Goal: Use online tool/utility: Utilize a website feature to perform a specific function

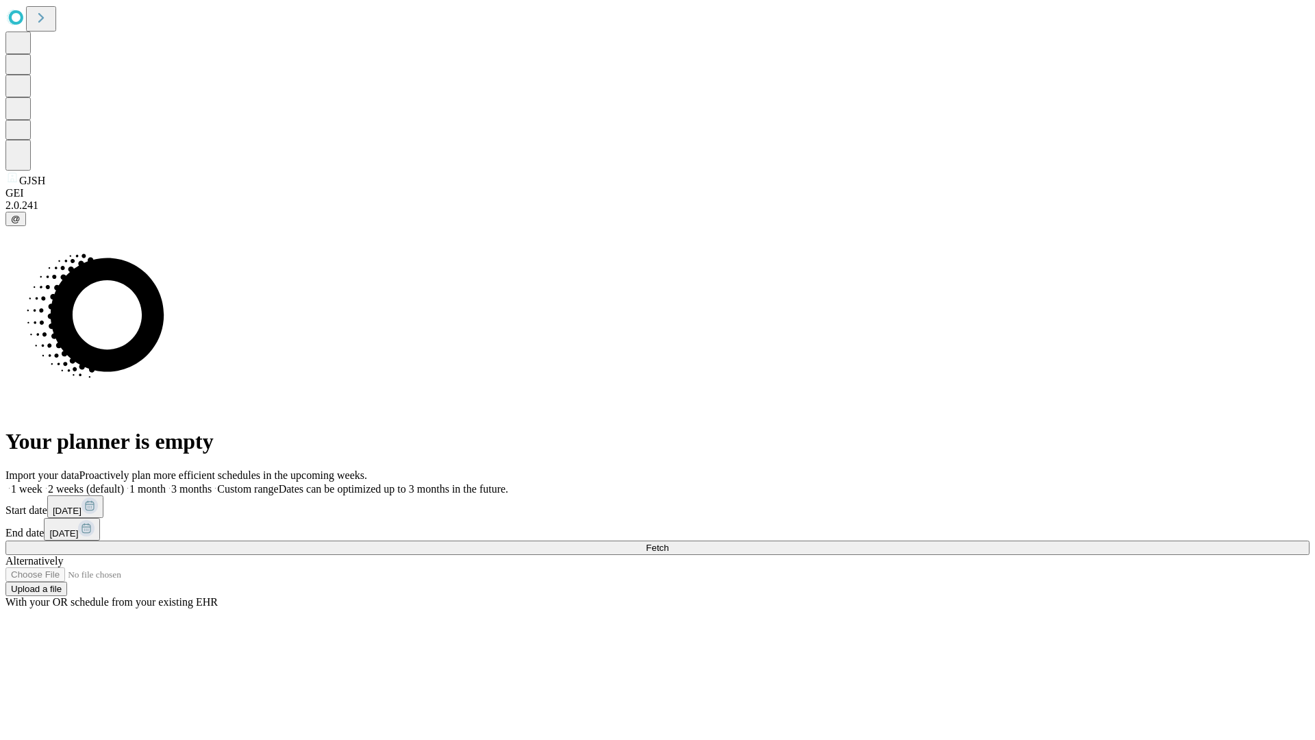
click at [669, 543] on span "Fetch" at bounding box center [657, 548] width 23 height 10
